Goal: Check status: Check status

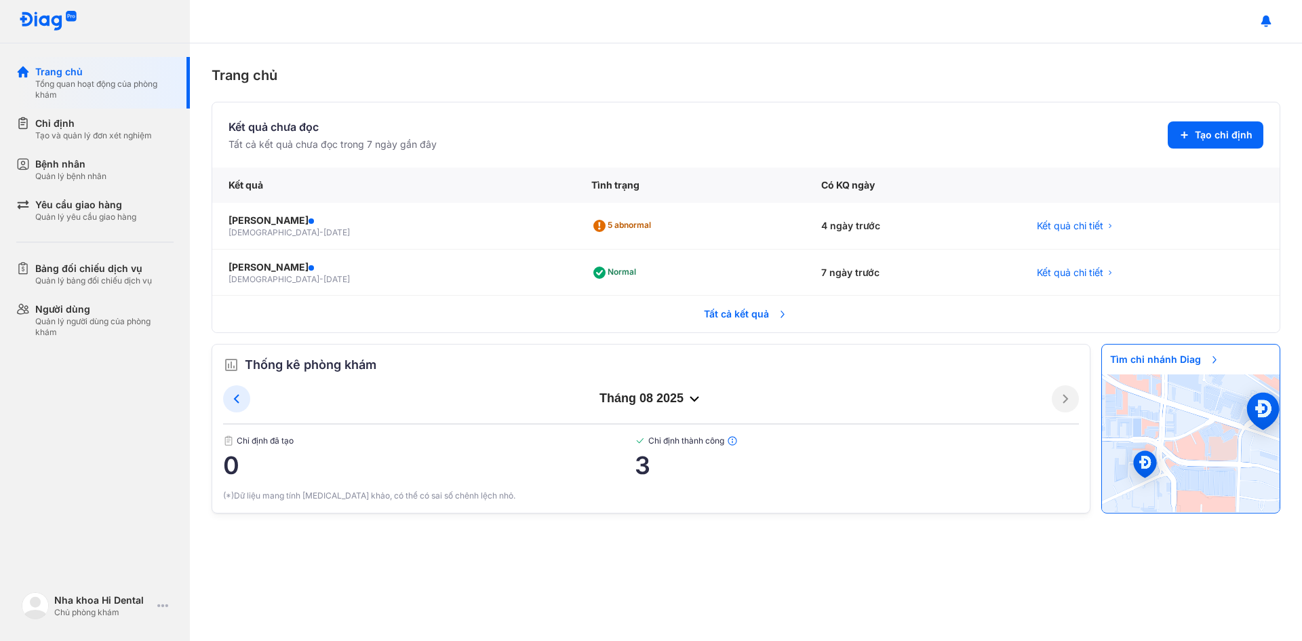
click at [745, 316] on span "Tất cả kết quả" at bounding box center [746, 314] width 100 height 30
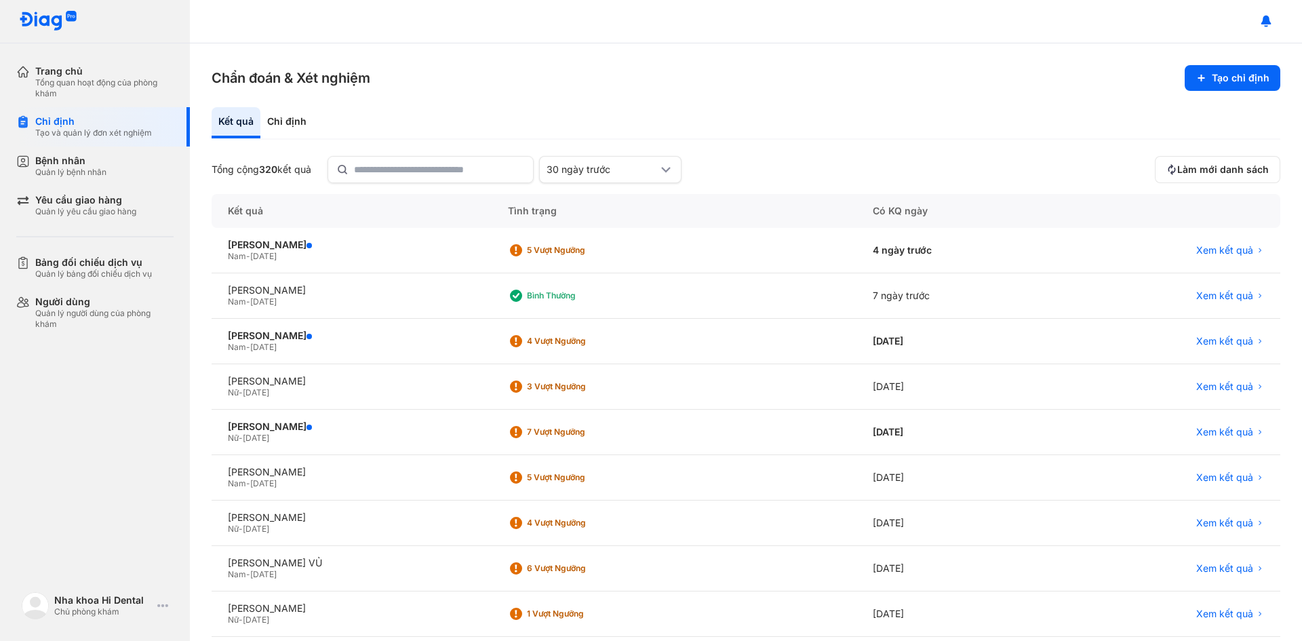
click at [225, 119] on div "Kết quả" at bounding box center [236, 122] width 49 height 31
click at [108, 127] on div "Chỉ định" at bounding box center [93, 121] width 117 height 12
